Goal: Task Accomplishment & Management: Use online tool/utility

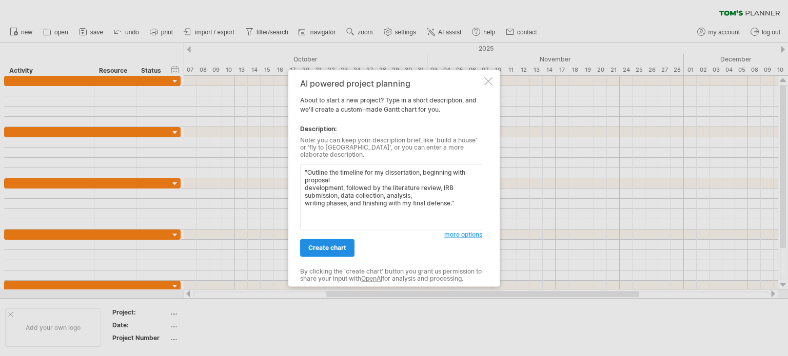
type textarea ""Outline the timeline for my dissertation, beginning with proposal development,…"
click at [323, 244] on span "create chart" at bounding box center [327, 248] width 38 height 8
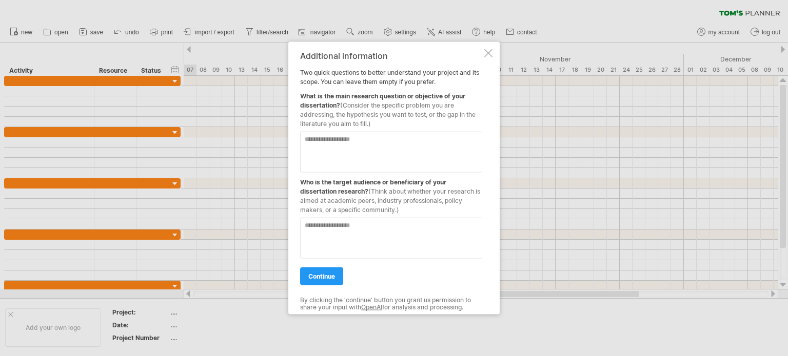
click at [369, 141] on textarea at bounding box center [391, 151] width 182 height 41
type textarea "**********"
click at [335, 235] on textarea at bounding box center [391, 237] width 182 height 41
type textarea "**********"
click at [323, 277] on span "continue" at bounding box center [321, 276] width 27 height 8
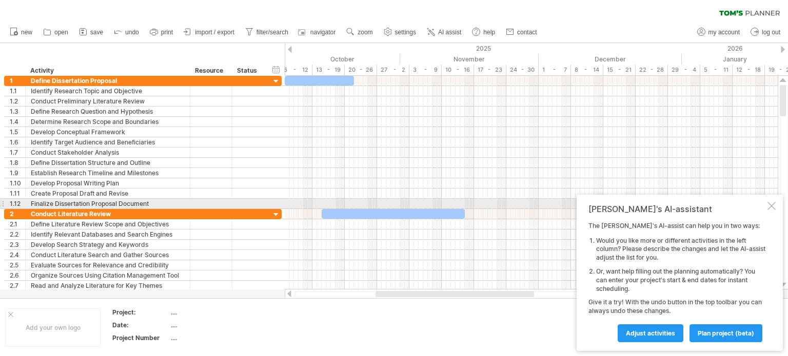
click at [770, 207] on div at bounding box center [771, 206] width 8 height 8
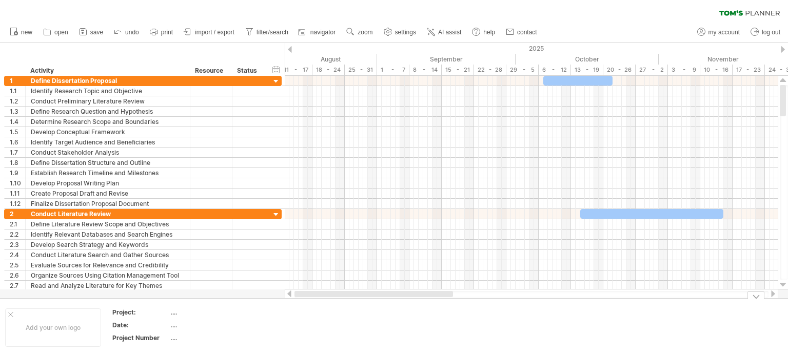
drag, startPoint x: 440, startPoint y: 295, endPoint x: 294, endPoint y: 314, distance: 146.9
click at [294, 314] on div "Trying to reach [DOMAIN_NAME] Connected again... 0% clear filter new 1" at bounding box center [394, 178] width 788 height 356
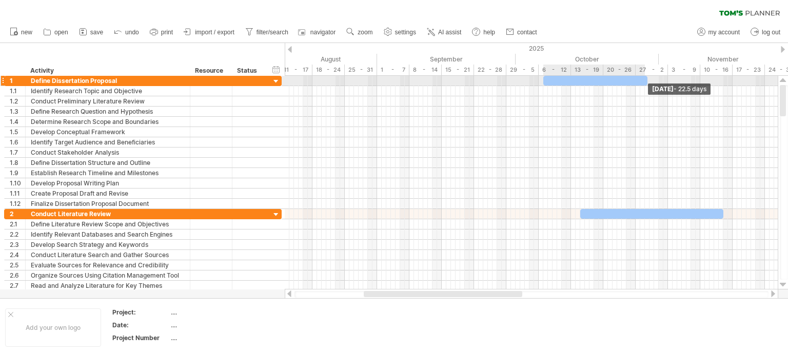
drag, startPoint x: 611, startPoint y: 83, endPoint x: 646, endPoint y: 86, distance: 35.0
click at [646, 86] on div "[DATE] - 22.5 days" at bounding box center [531, 183] width 493 height 214
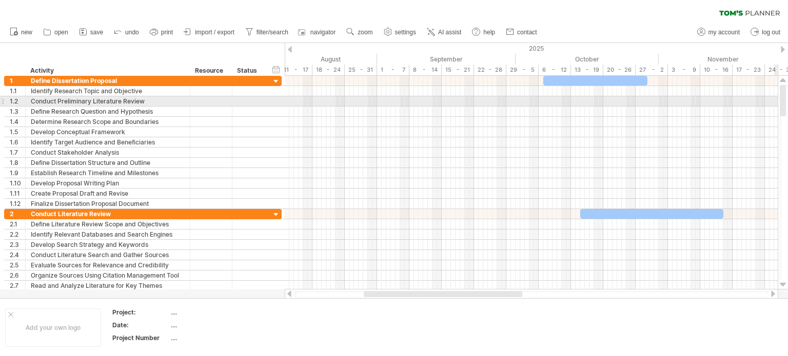
drag, startPoint x: 783, startPoint y: 105, endPoint x: 780, endPoint y: 101, distance: 5.8
click at [780, 101] on div at bounding box center [783, 100] width 6 height 31
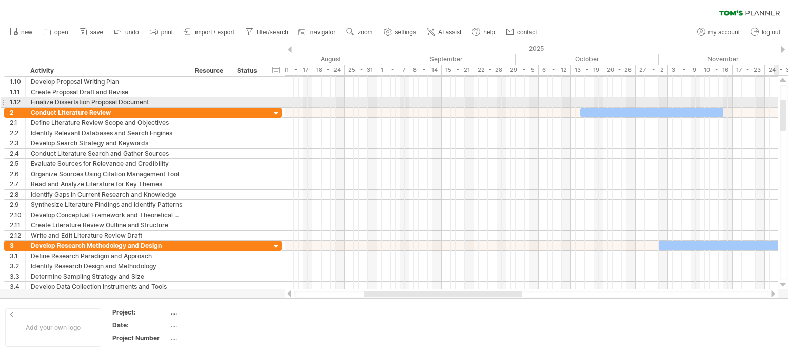
drag, startPoint x: 784, startPoint y: 99, endPoint x: 787, endPoint y: 114, distance: 15.2
click at [787, 114] on div at bounding box center [784, 182] width 8 height 195
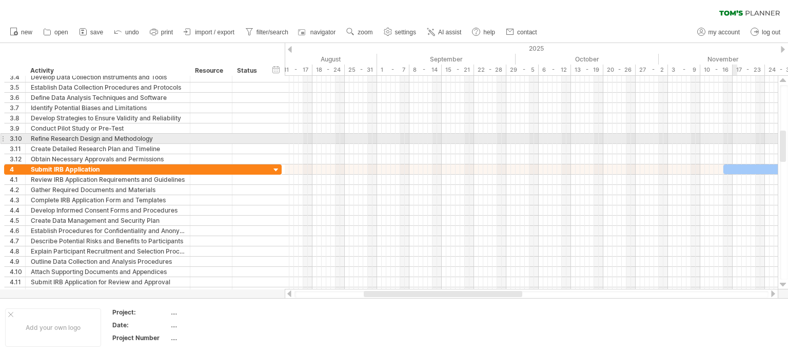
drag, startPoint x: 785, startPoint y: 112, endPoint x: 785, endPoint y: 141, distance: 29.2
click at [785, 142] on div at bounding box center [783, 146] width 6 height 31
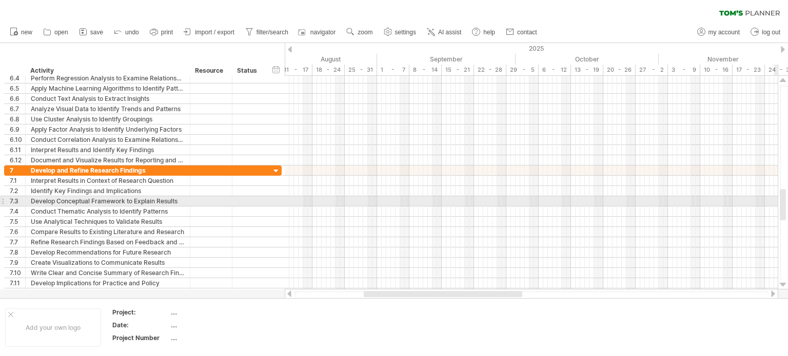
drag, startPoint x: 781, startPoint y: 149, endPoint x: 783, endPoint y: 209, distance: 59.5
click at [783, 209] on div at bounding box center [783, 204] width 6 height 31
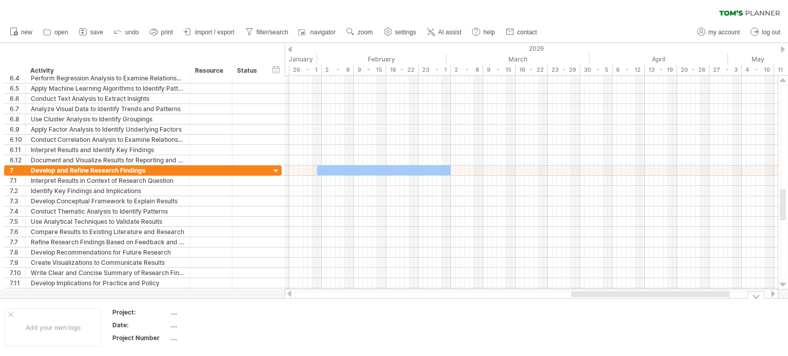
drag, startPoint x: 466, startPoint y: 294, endPoint x: 673, endPoint y: 349, distance: 214.2
click at [673, 349] on div "Trying to reach [DOMAIN_NAME] Connected again... 0% clear filter new 1" at bounding box center [394, 178] width 788 height 356
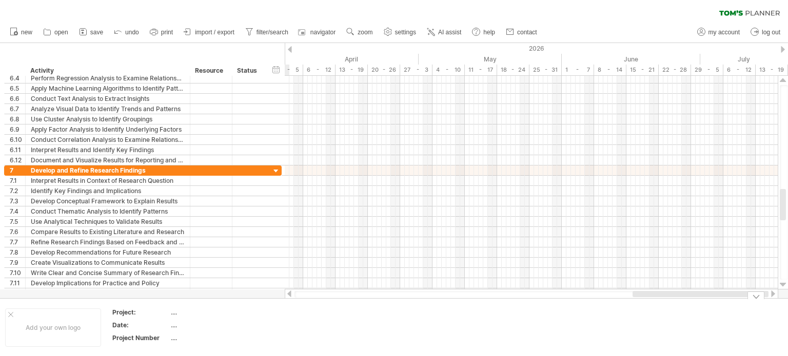
drag, startPoint x: 568, startPoint y: 295, endPoint x: 688, endPoint y: 317, distance: 122.0
click at [688, 317] on div "Trying to reach [DOMAIN_NAME] Connected again... 0% clear filter new 1" at bounding box center [394, 178] width 788 height 356
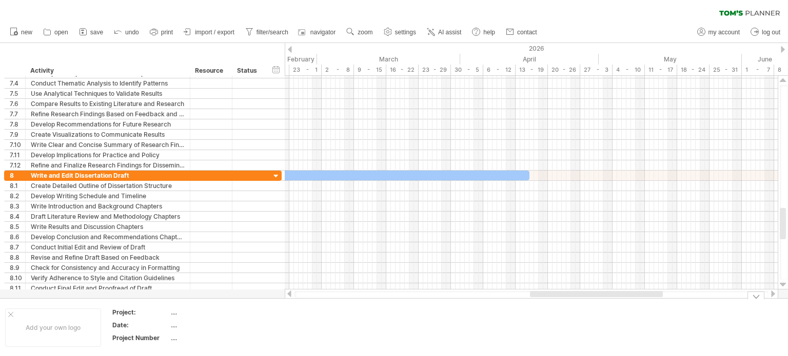
drag, startPoint x: 583, startPoint y: 295, endPoint x: 535, endPoint y: 299, distance: 47.9
click at [535, 299] on div "Trying to reach [DOMAIN_NAME] Connected again... 0% clear filter new 1" at bounding box center [394, 178] width 788 height 356
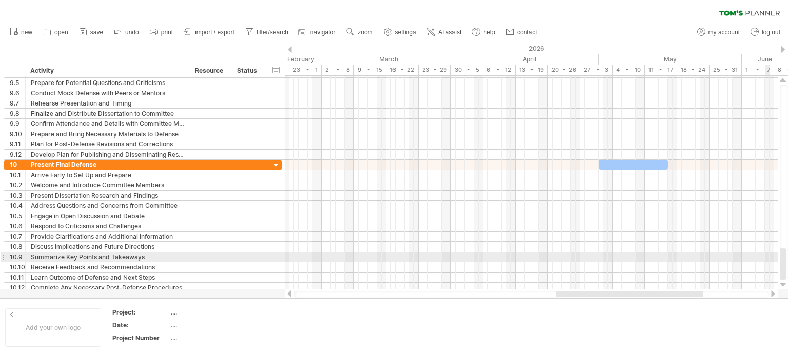
drag, startPoint x: 782, startPoint y: 232, endPoint x: 783, endPoint y: 255, distance: 22.6
click at [783, 255] on div at bounding box center [783, 264] width 6 height 31
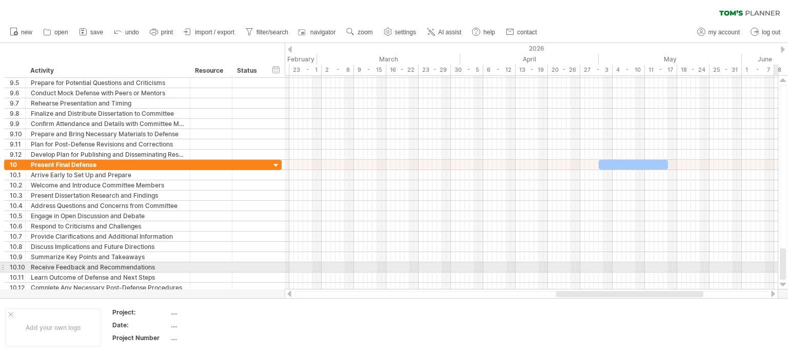
drag, startPoint x: 782, startPoint y: 260, endPoint x: 784, endPoint y: 272, distance: 12.1
click at [784, 272] on div at bounding box center [783, 264] width 6 height 31
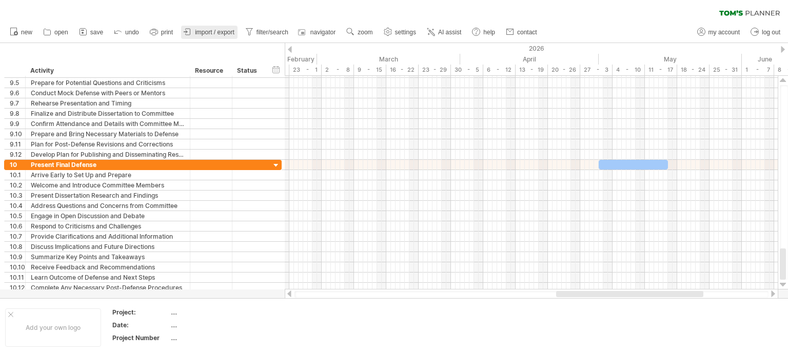
click at [206, 34] on span "import / export" at bounding box center [214, 32] width 39 height 7
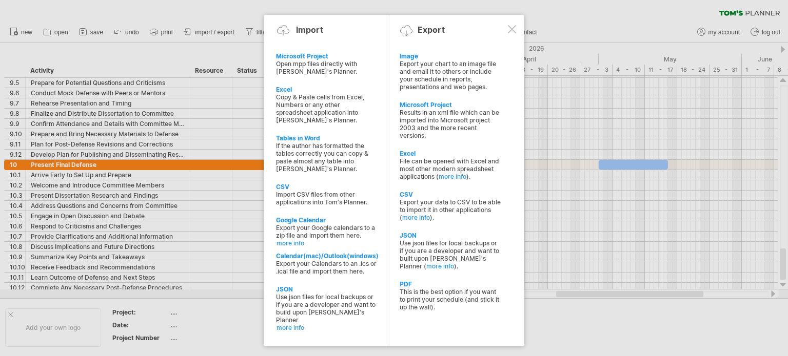
click at [166, 32] on div at bounding box center [394, 178] width 788 height 356
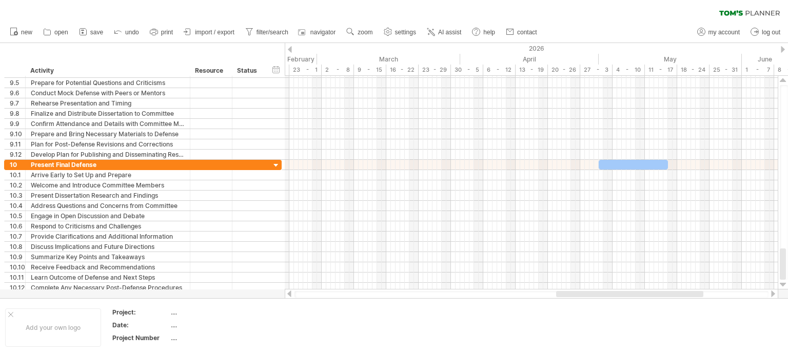
click at [163, 30] on span "print" at bounding box center [167, 32] width 12 height 7
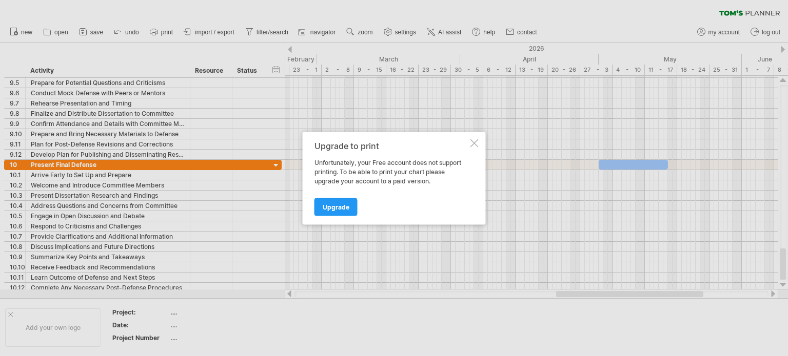
click at [475, 143] on div at bounding box center [474, 143] width 8 height 8
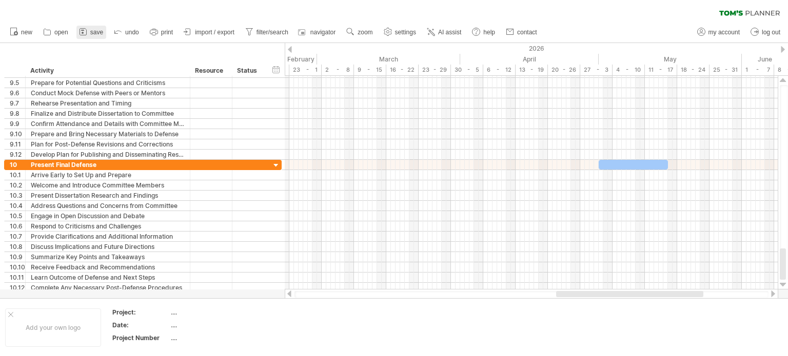
click at [96, 32] on span "save" at bounding box center [96, 32] width 13 height 7
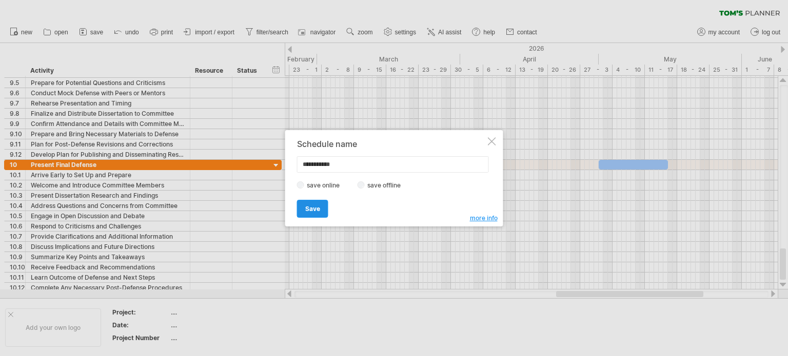
click at [311, 210] on span "Save" at bounding box center [312, 209] width 15 height 8
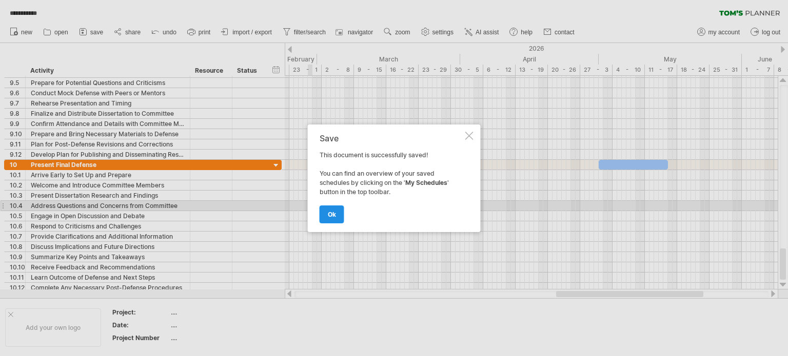
click at [337, 216] on link "ok" at bounding box center [332, 215] width 25 height 18
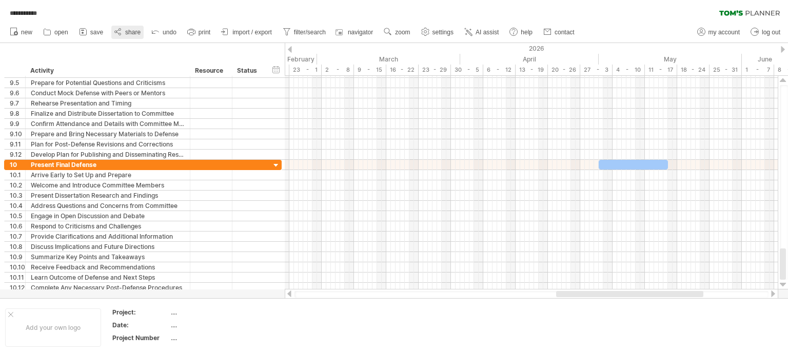
click at [130, 32] on span "share" at bounding box center [132, 32] width 15 height 7
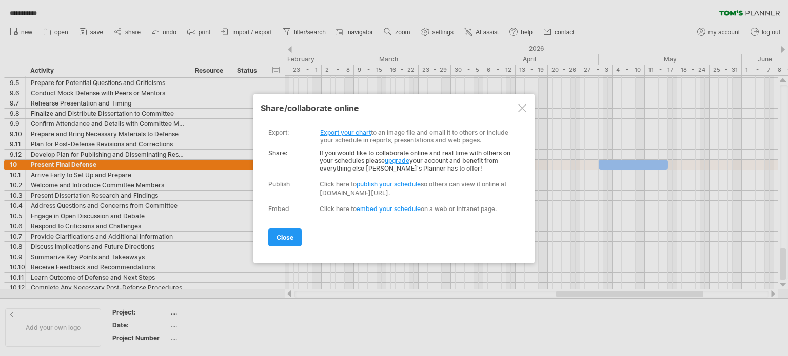
click at [393, 185] on link "publish your schedule" at bounding box center [388, 185] width 64 height 8
select select "*"
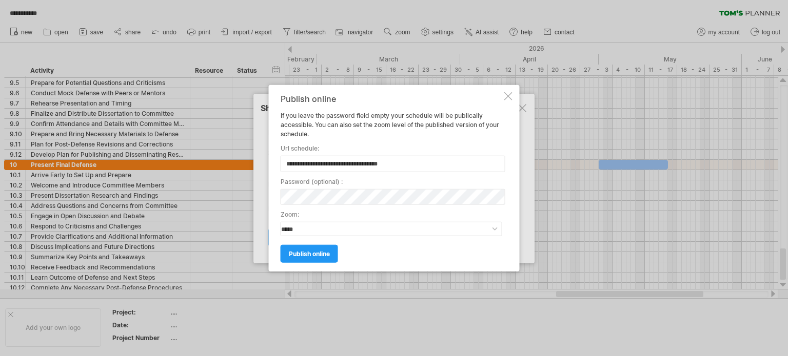
click at [321, 255] on span "publish online" at bounding box center [309, 254] width 41 height 8
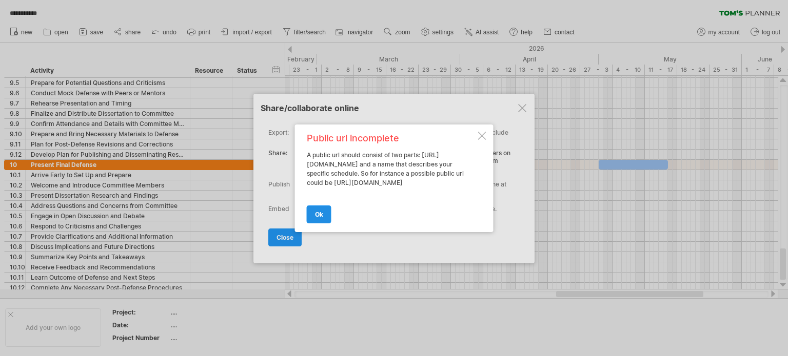
click at [321, 218] on span "ok" at bounding box center [319, 215] width 8 height 8
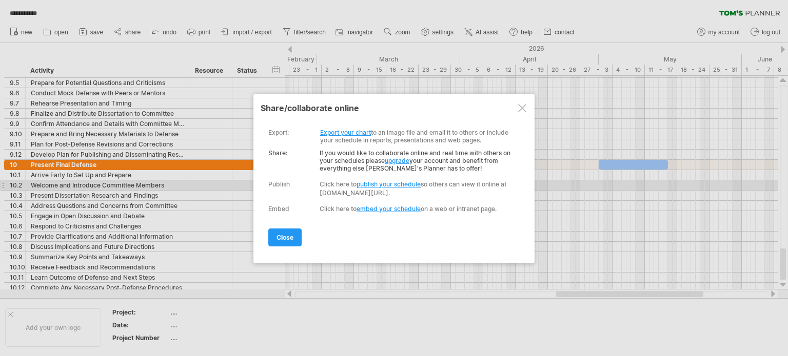
click at [400, 182] on link "publish your schedule" at bounding box center [388, 185] width 64 height 8
select select "*"
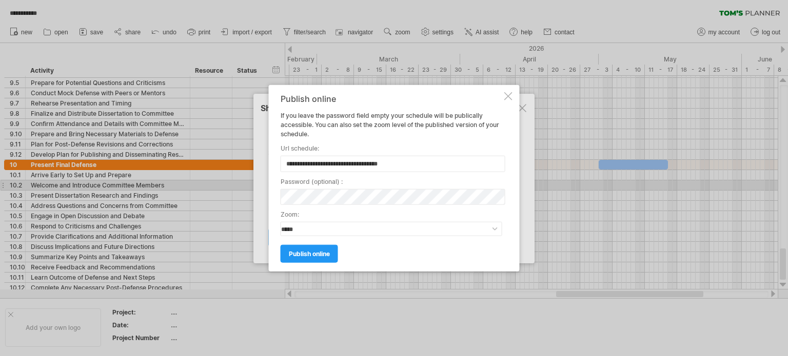
click at [405, 162] on input "**********" at bounding box center [393, 163] width 225 height 16
type input "**********"
click at [312, 255] on span "publish online" at bounding box center [309, 254] width 41 height 8
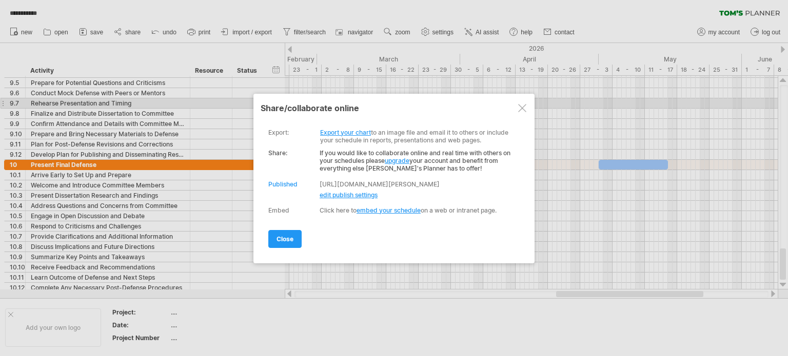
click at [520, 109] on div at bounding box center [522, 108] width 8 height 8
